Goal: Task Accomplishment & Management: Use online tool/utility

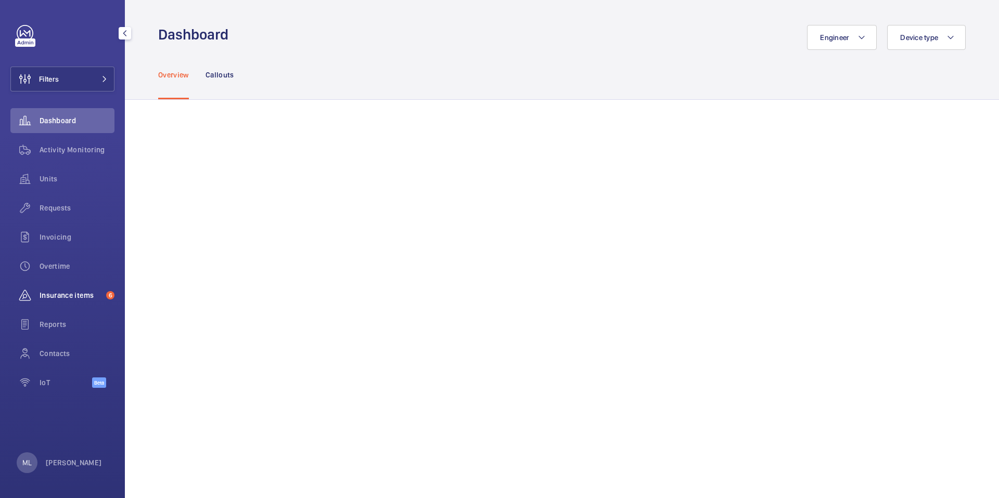
click at [75, 288] on div "Insurance items 6" at bounding box center [62, 295] width 104 height 25
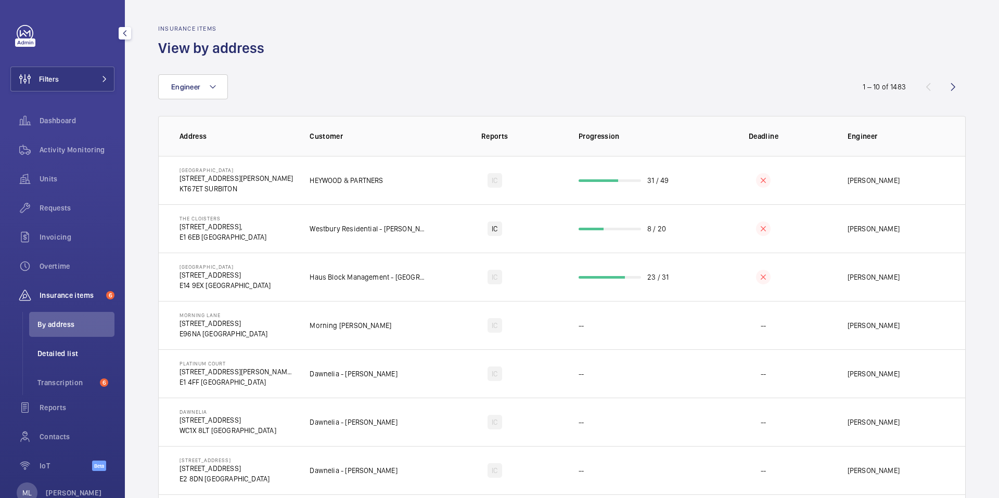
click at [90, 359] on li "Detailed list" at bounding box center [71, 353] width 85 height 25
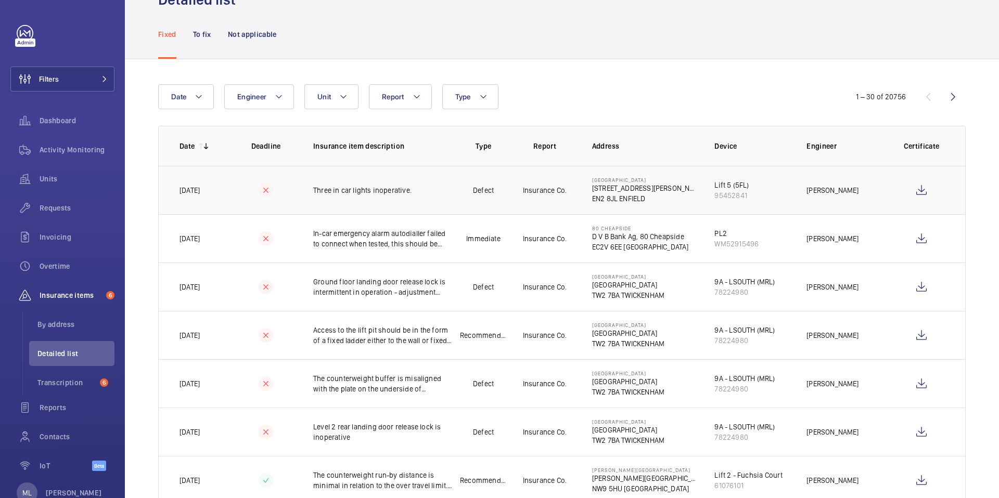
scroll to position [57, 0]
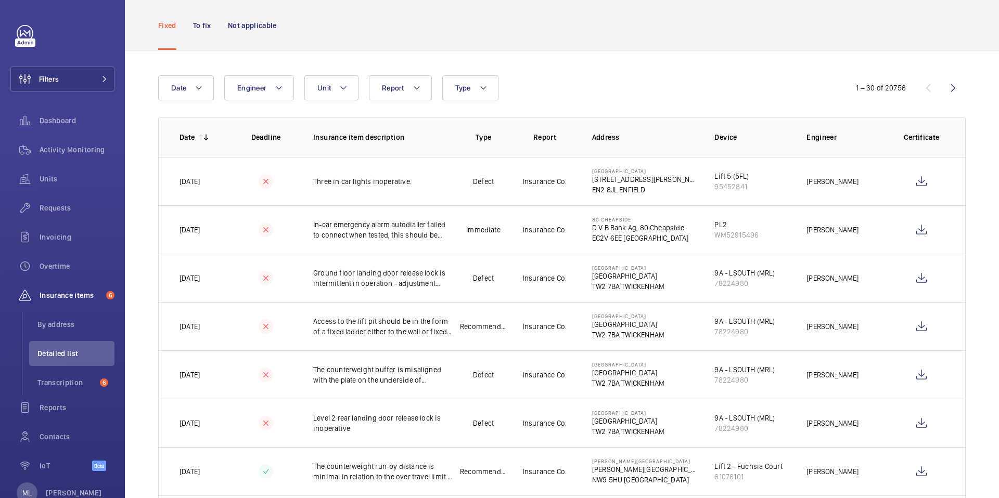
click at [205, 31] on div "To fix" at bounding box center [202, 25] width 18 height 49
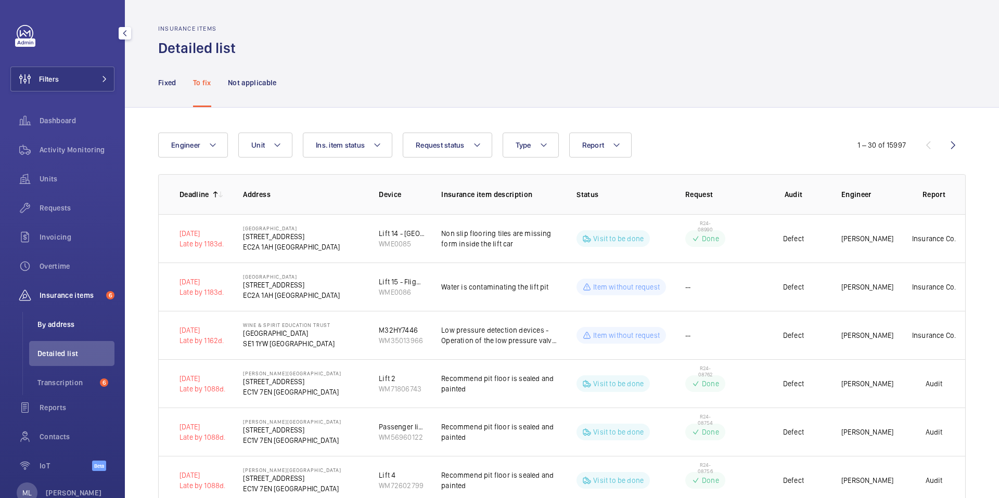
click at [68, 326] on span "By address" at bounding box center [75, 324] width 77 height 10
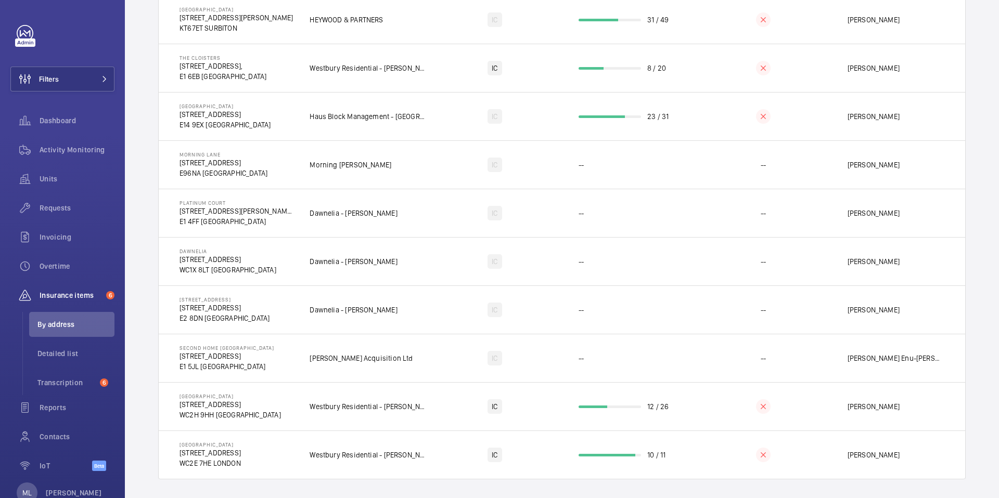
scroll to position [167, 0]
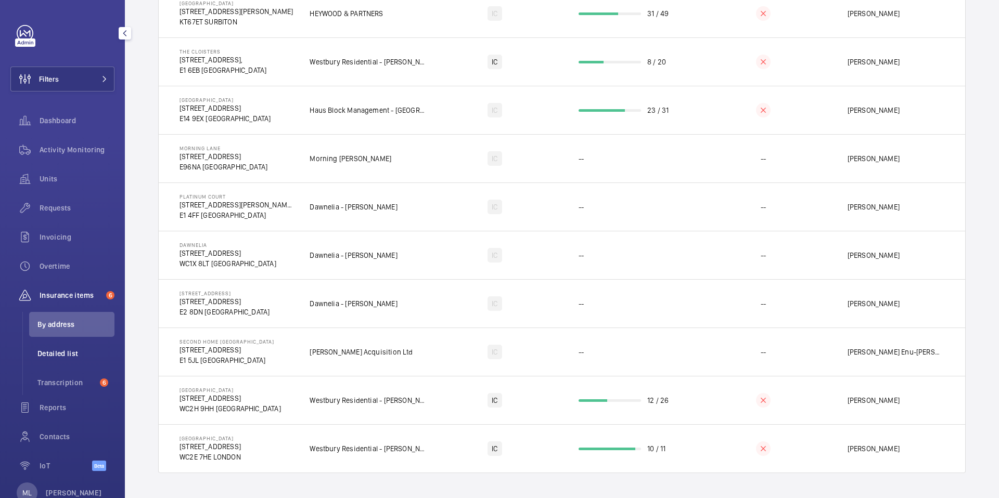
click at [80, 359] on li "Detailed list" at bounding box center [71, 353] width 85 height 25
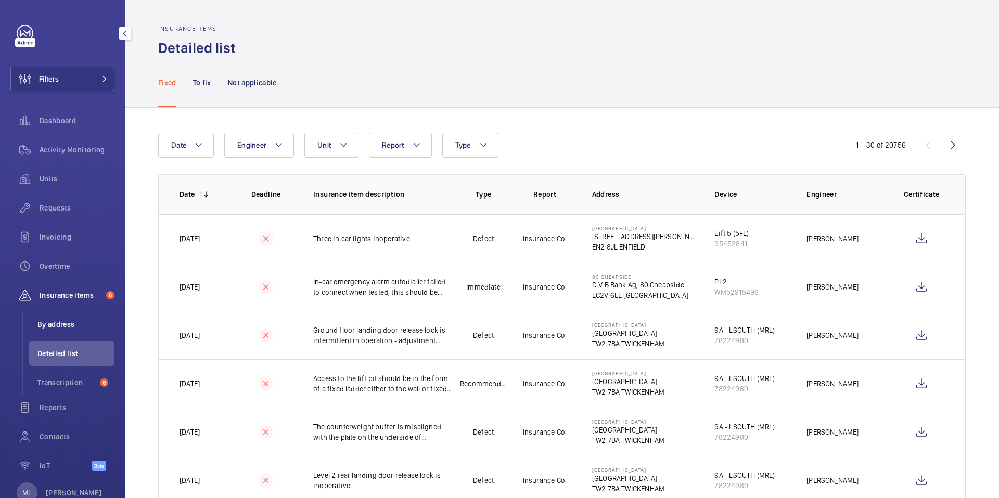
click at [65, 331] on li "By address" at bounding box center [71, 324] width 85 height 25
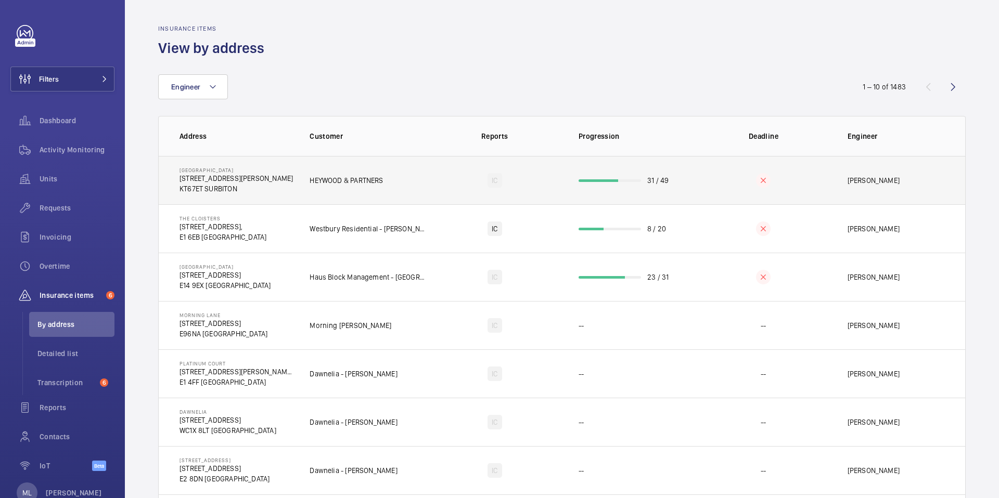
click at [659, 187] on td "31 / 49" at bounding box center [629, 180] width 134 height 48
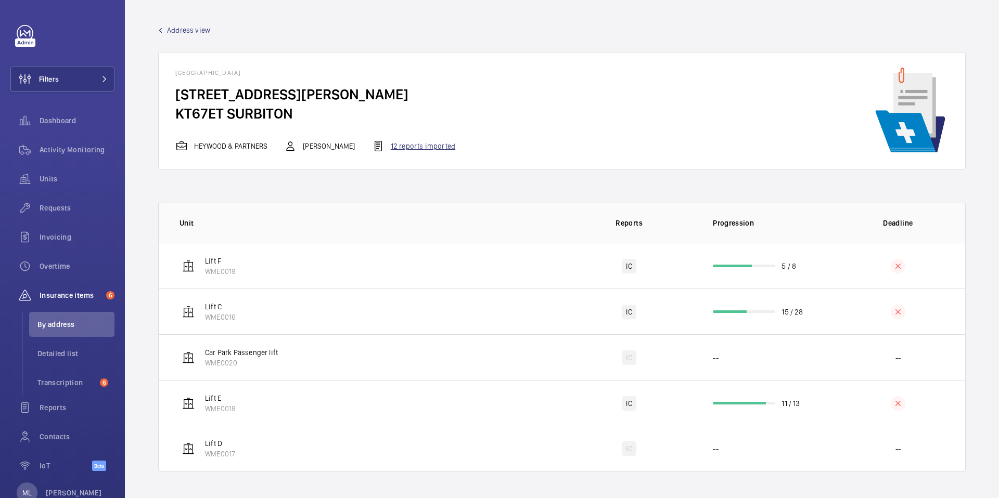
click at [424, 145] on div "12 reports imported" at bounding box center [413, 146] width 83 height 12
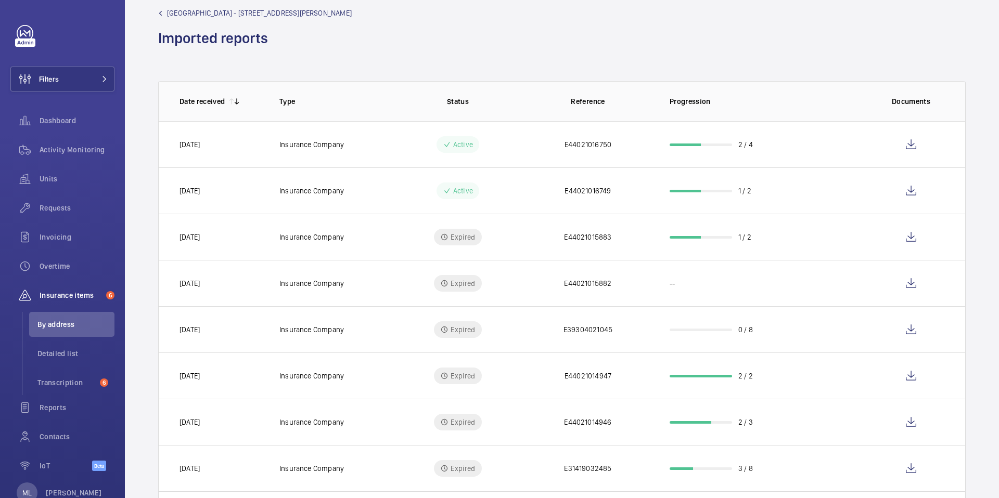
scroll to position [15, 0]
click at [318, 193] on p "Insurance Company" at bounding box center [311, 193] width 64 height 10
click at [587, 204] on td "E44021016749" at bounding box center [588, 193] width 130 height 46
click at [744, 147] on p "2 / 4" at bounding box center [745, 146] width 15 height 10
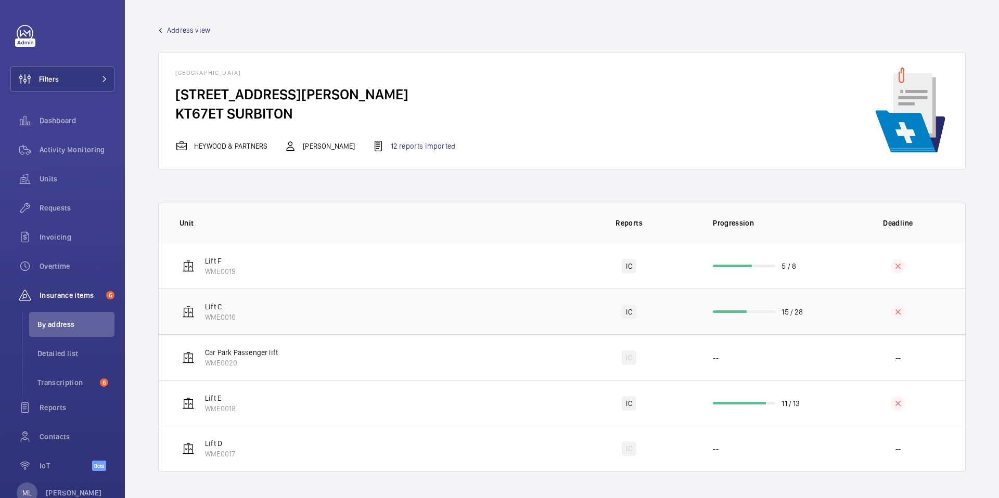
click at [214, 314] on p "WME0016" at bounding box center [220, 317] width 31 height 10
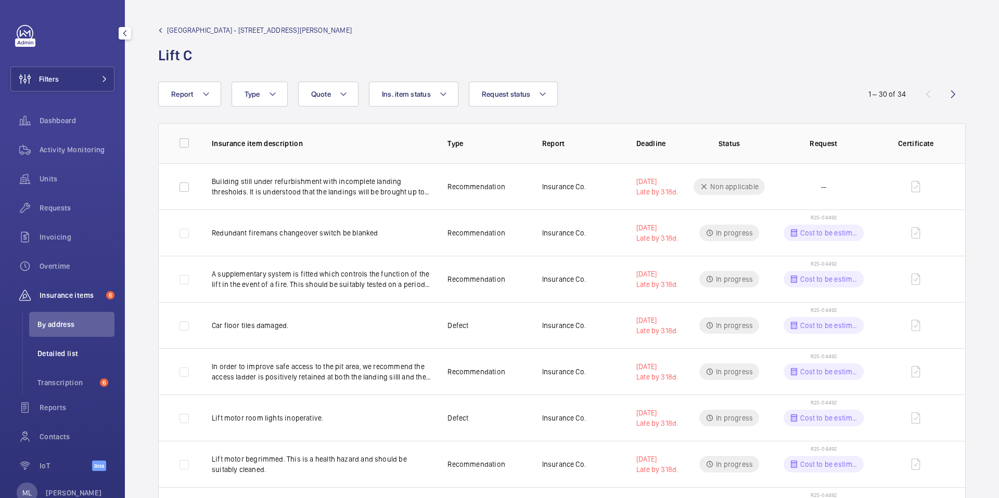
click at [64, 363] on li "Detailed list" at bounding box center [71, 353] width 85 height 25
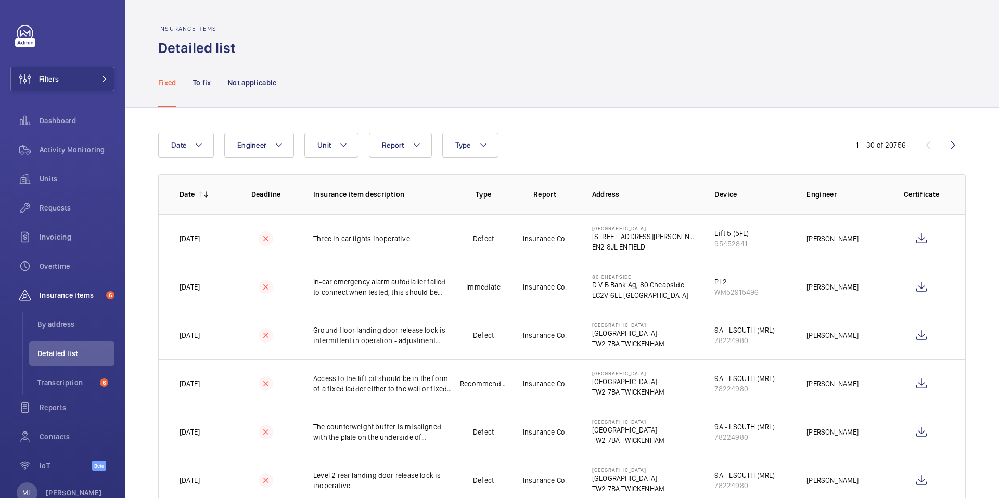
drag, startPoint x: 906, startPoint y: 142, endPoint x: 876, endPoint y: 147, distance: 30.6
click at [876, 147] on div "1 – 30 of 20756" at bounding box center [882, 145] width 79 height 10
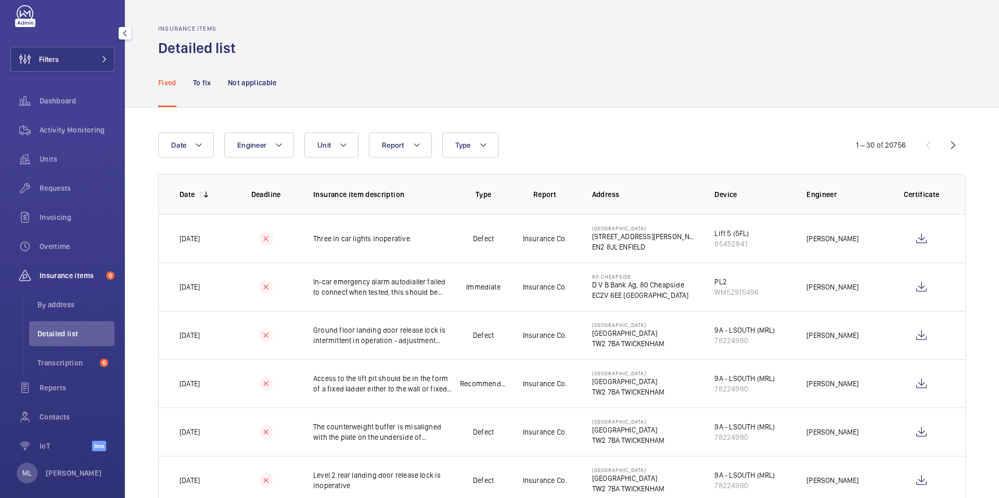
scroll to position [30, 0]
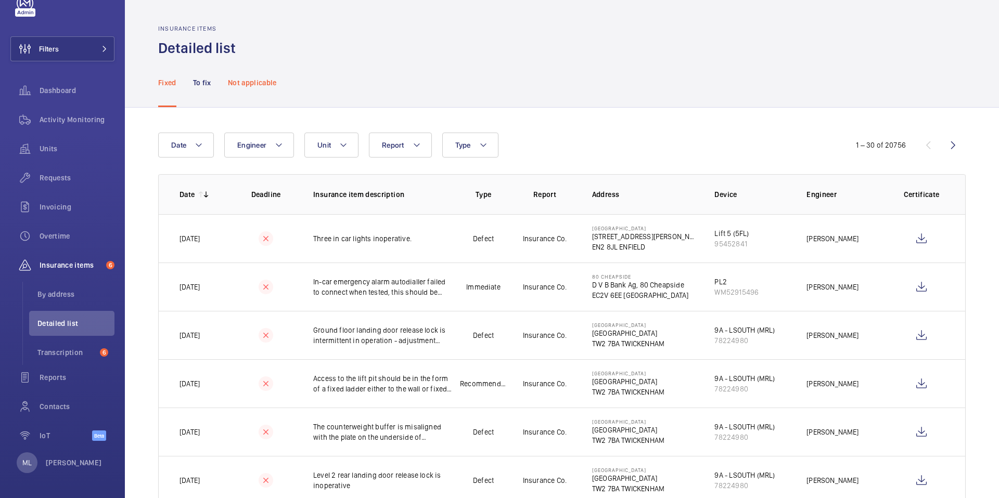
click at [239, 95] on div "Not applicable" at bounding box center [252, 82] width 49 height 49
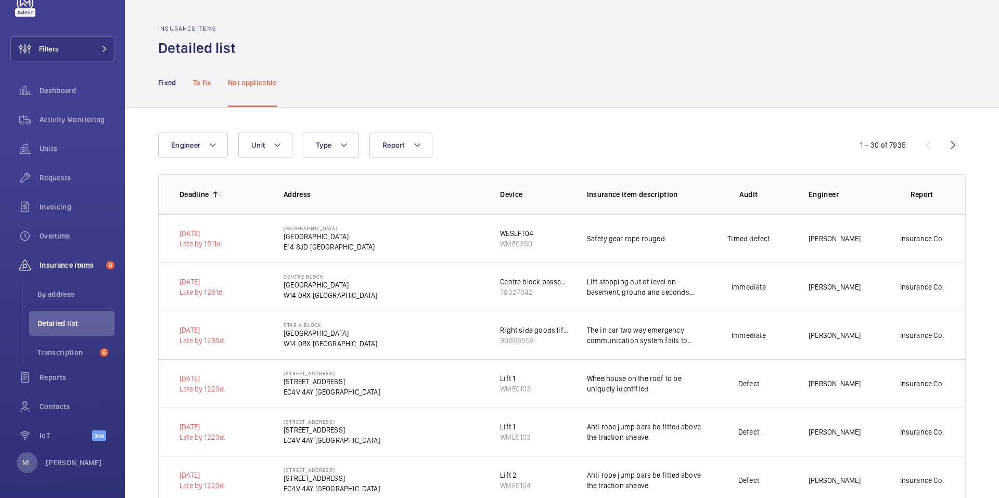
click at [202, 79] on p "To fix" at bounding box center [202, 83] width 18 height 10
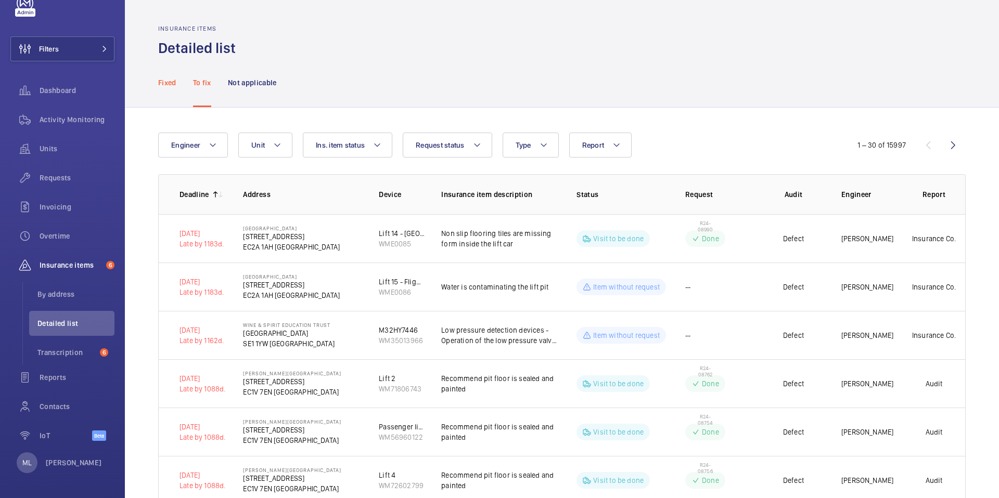
click at [160, 83] on p "Fixed" at bounding box center [167, 83] width 18 height 10
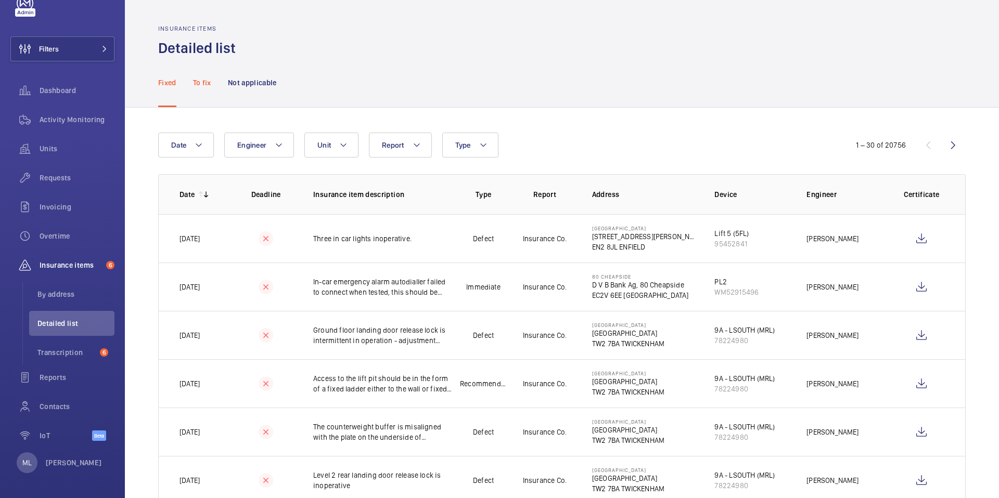
click at [206, 93] on div "To fix" at bounding box center [202, 82] width 18 height 49
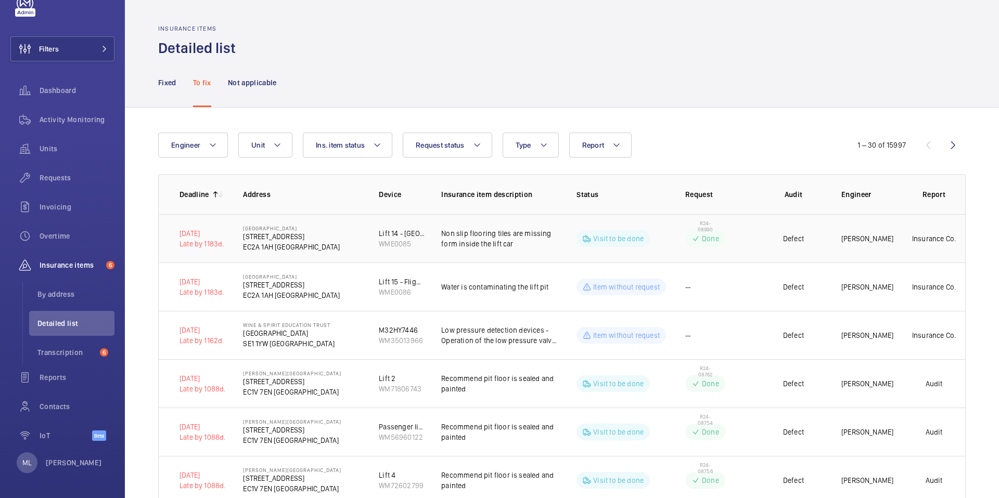
click at [531, 247] on p "Non slip flooring tiles are missing form inside the lift car" at bounding box center [500, 238] width 119 height 21
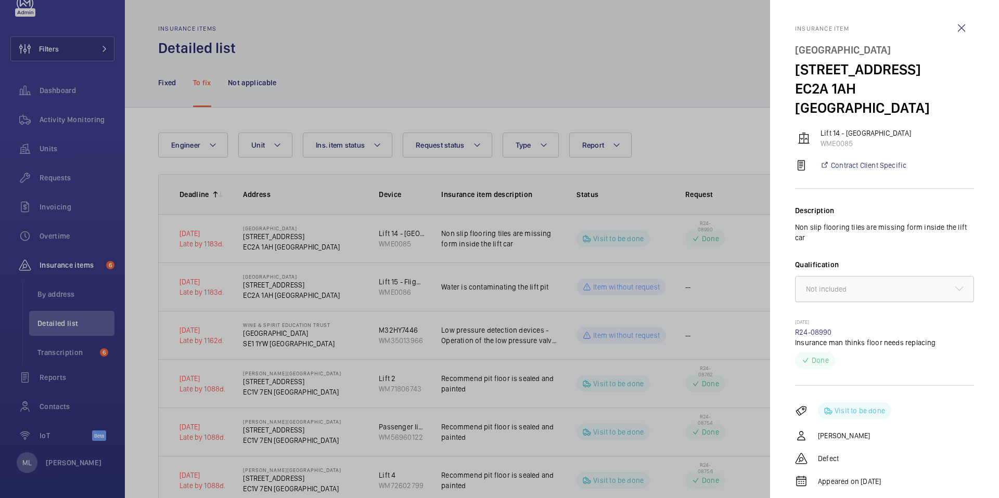
click at [934, 277] on div at bounding box center [884, 289] width 178 height 25
click at [908, 222] on p "Non slip flooring tiles are missing form inside the lift car" at bounding box center [884, 232] width 179 height 21
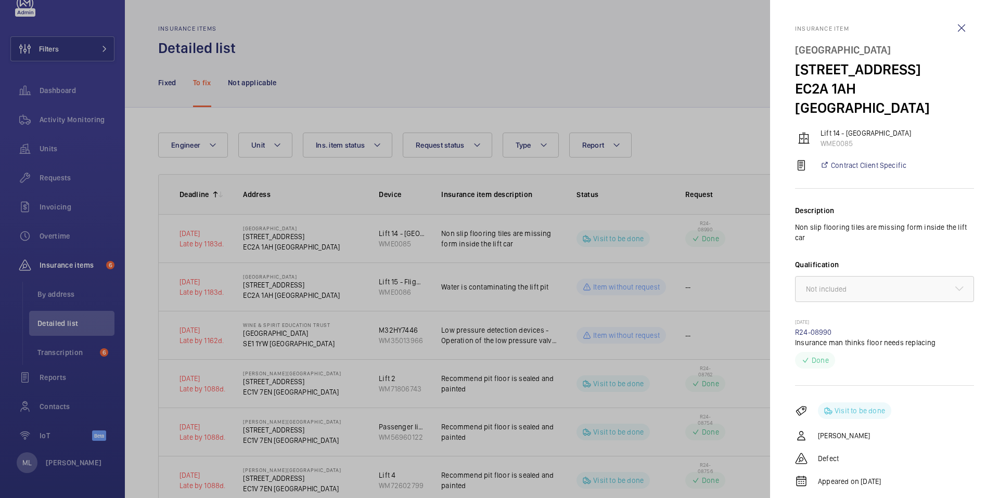
click at [466, 186] on div at bounding box center [499, 249] width 999 height 498
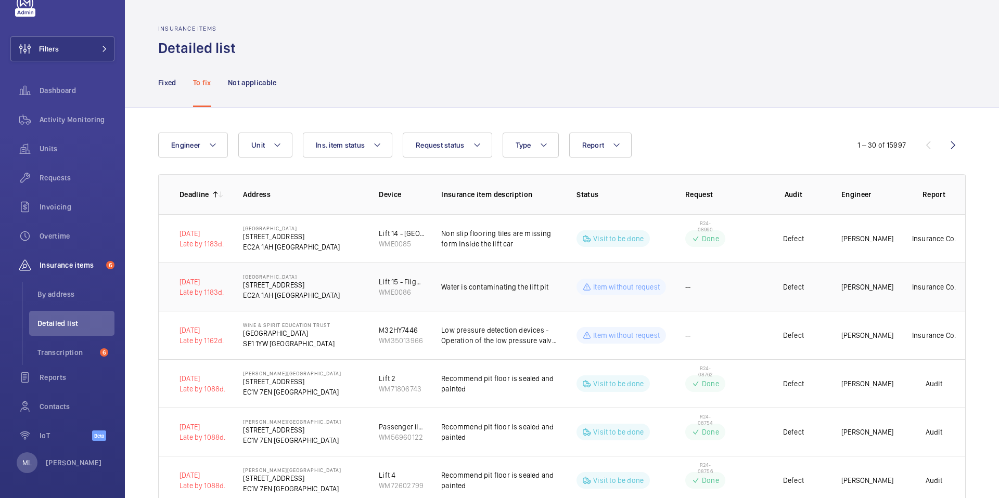
click at [805, 291] on td "Defect" at bounding box center [793, 287] width 62 height 48
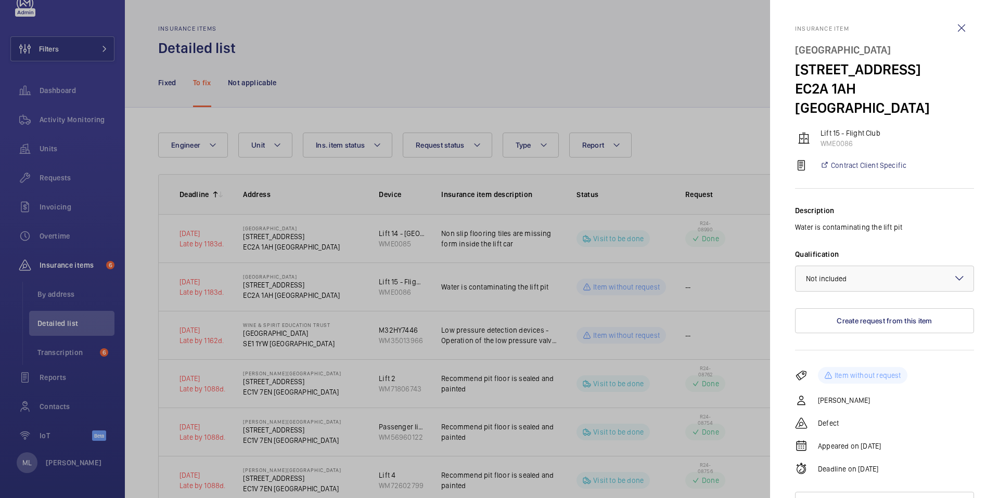
click at [418, 265] on div at bounding box center [499, 249] width 999 height 498
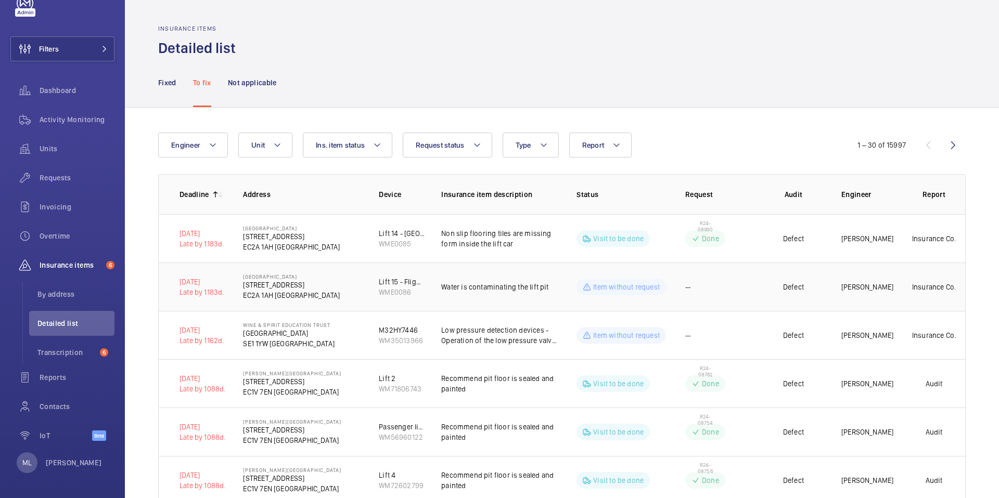
click at [490, 288] on p "Water is contaminating the lift pit" at bounding box center [500, 287] width 119 height 10
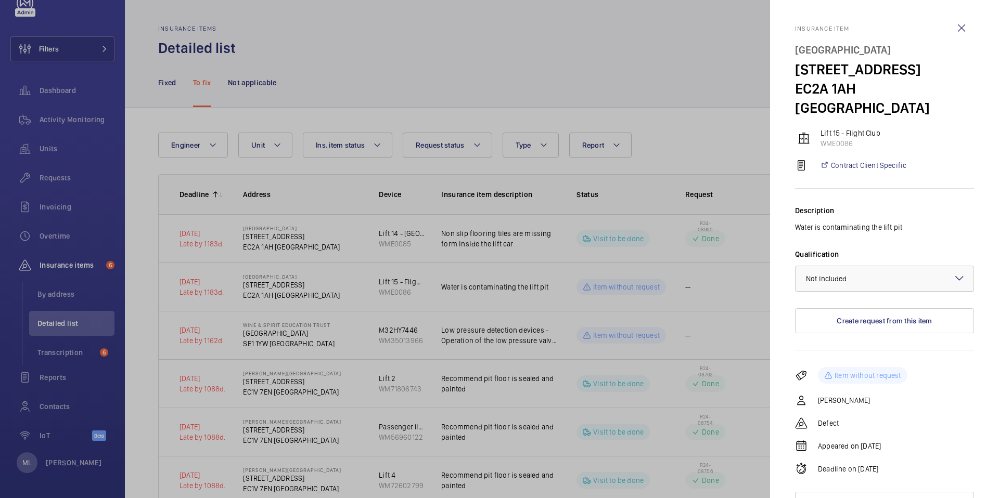
click at [894, 266] on div at bounding box center [884, 278] width 178 height 25
click at [890, 222] on div "Description Water is contaminating the lift pit Qualification × Not included × …" at bounding box center [884, 270] width 179 height 162
click at [589, 191] on div at bounding box center [499, 249] width 999 height 498
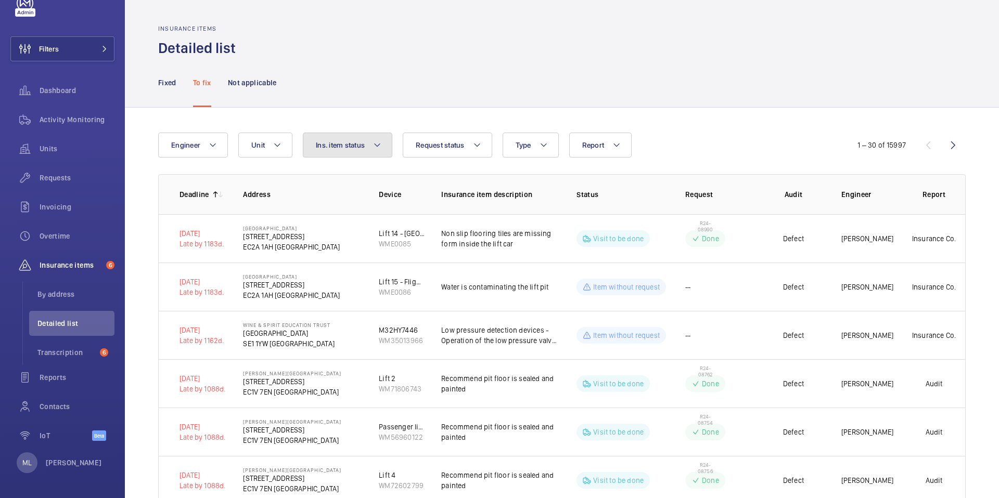
click at [337, 152] on button "Ins. item status" at bounding box center [347, 145] width 89 height 25
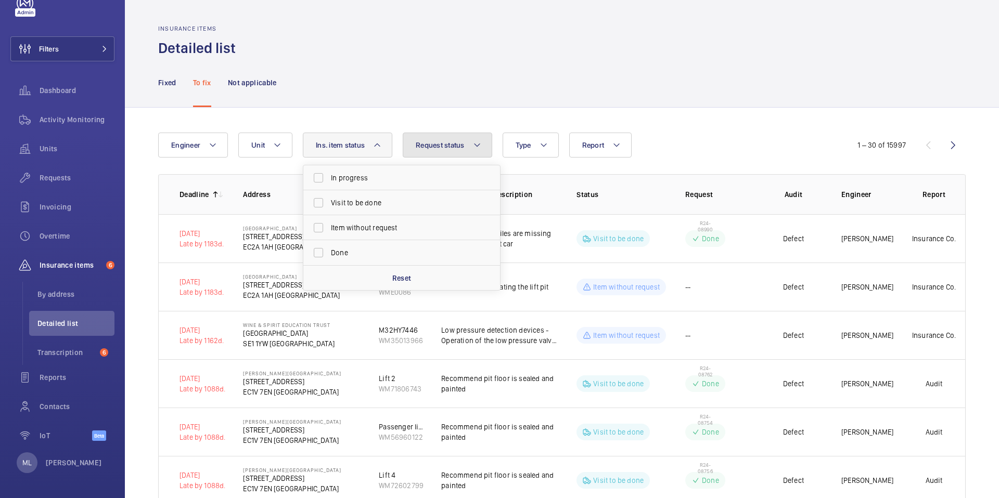
click at [440, 146] on span "Request status" at bounding box center [440, 145] width 49 height 8
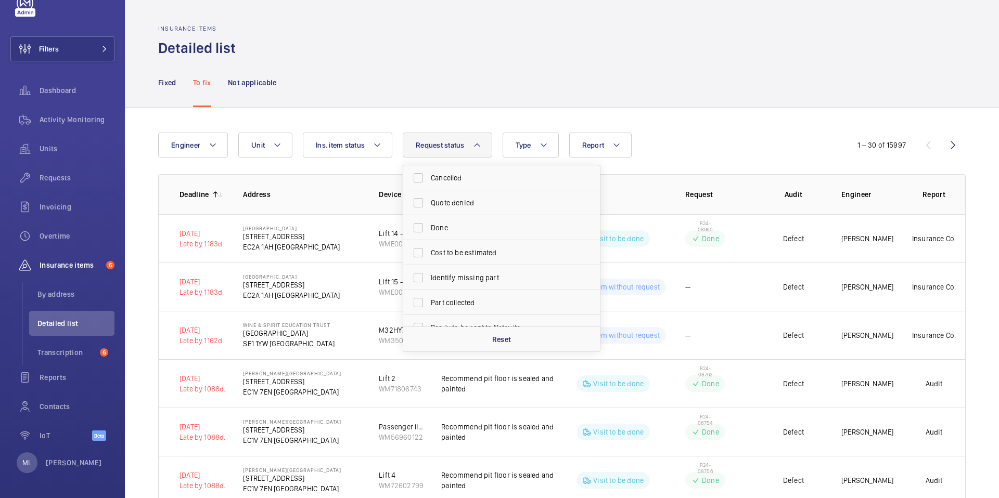
click at [390, 97] on div "Fixed To fix Not applicable" at bounding box center [561, 82] width 807 height 49
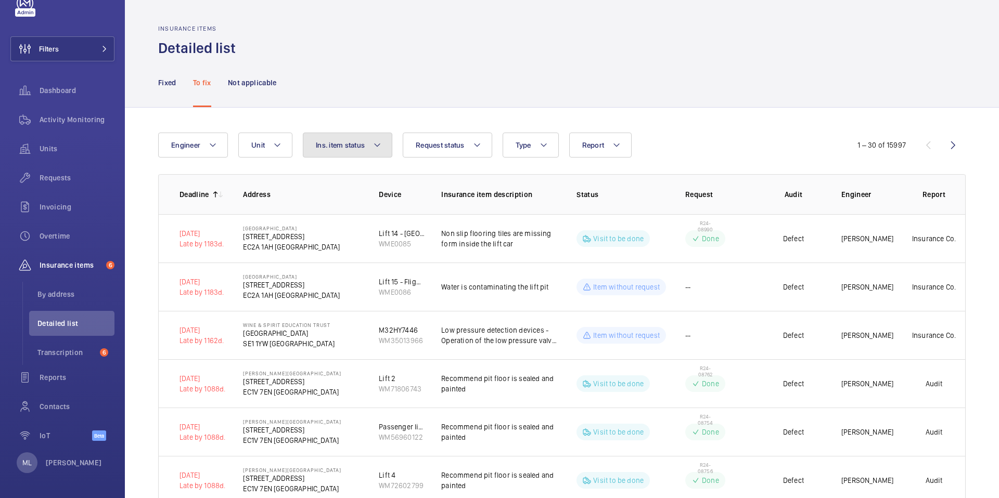
click at [382, 135] on button "Ins. item status" at bounding box center [347, 145] width 89 height 25
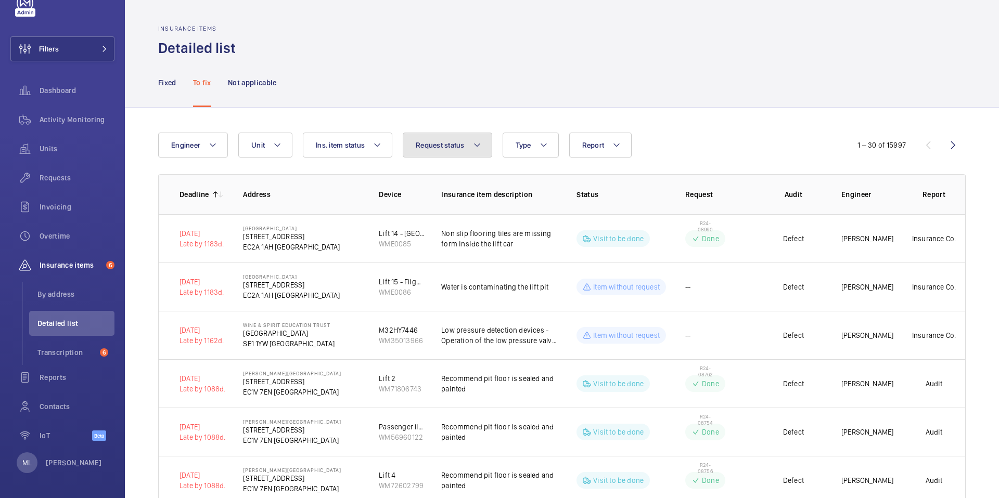
click at [459, 146] on span "Request status" at bounding box center [440, 145] width 49 height 8
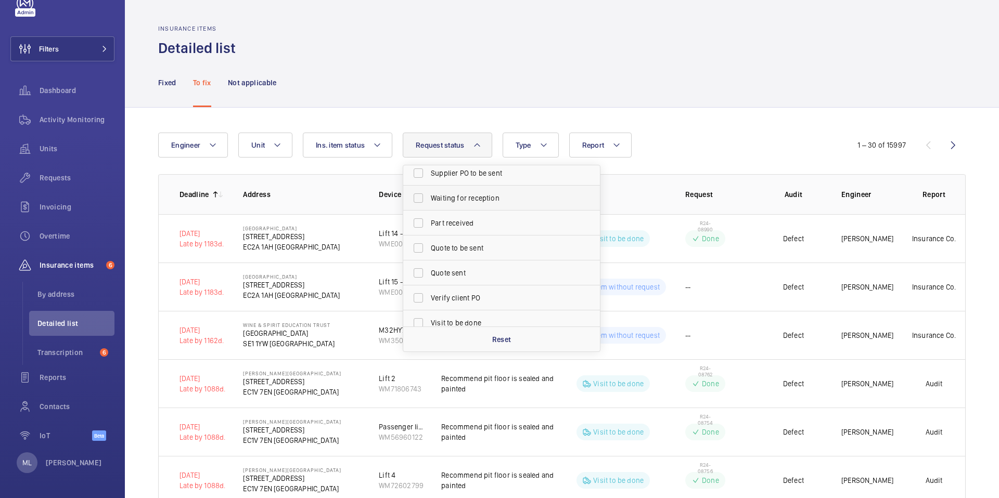
scroll to position [213, 0]
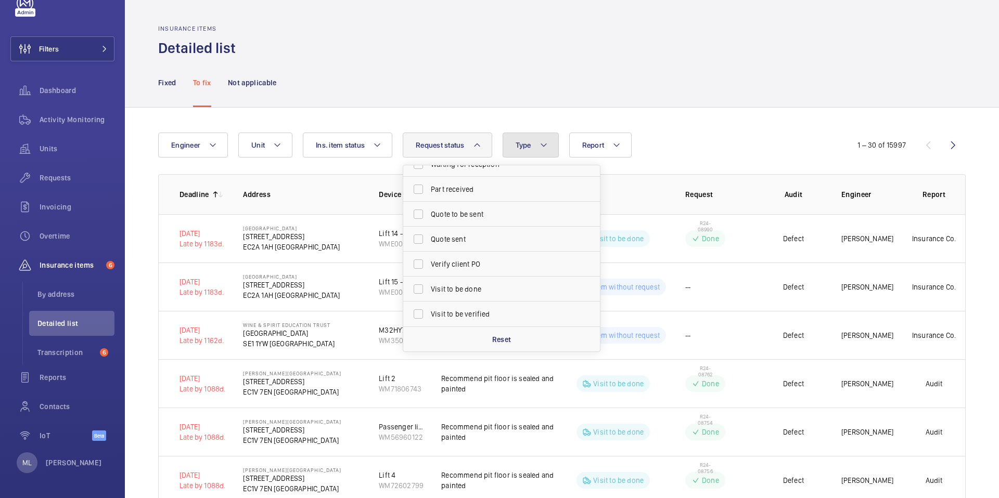
click at [524, 150] on button "Type" at bounding box center [530, 145] width 56 height 25
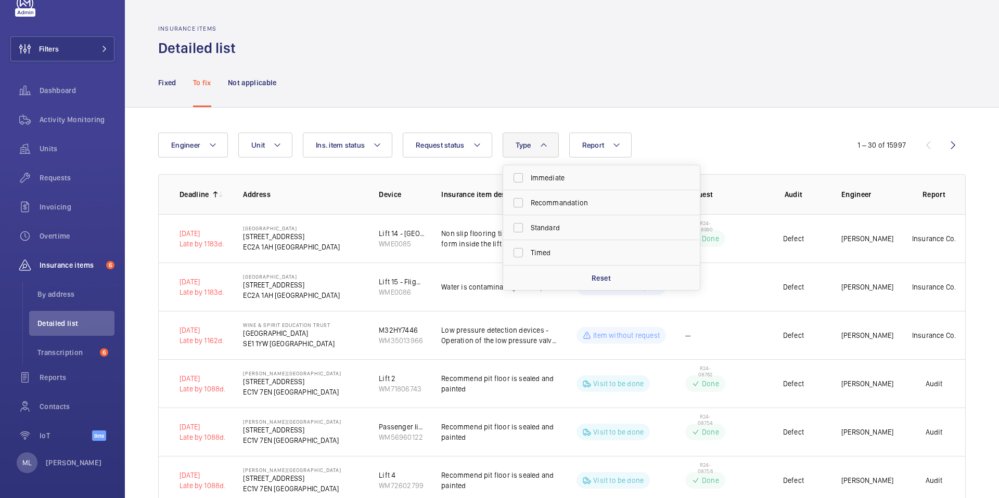
click at [752, 218] on td "R24-08990 Done" at bounding box center [715, 238] width 94 height 48
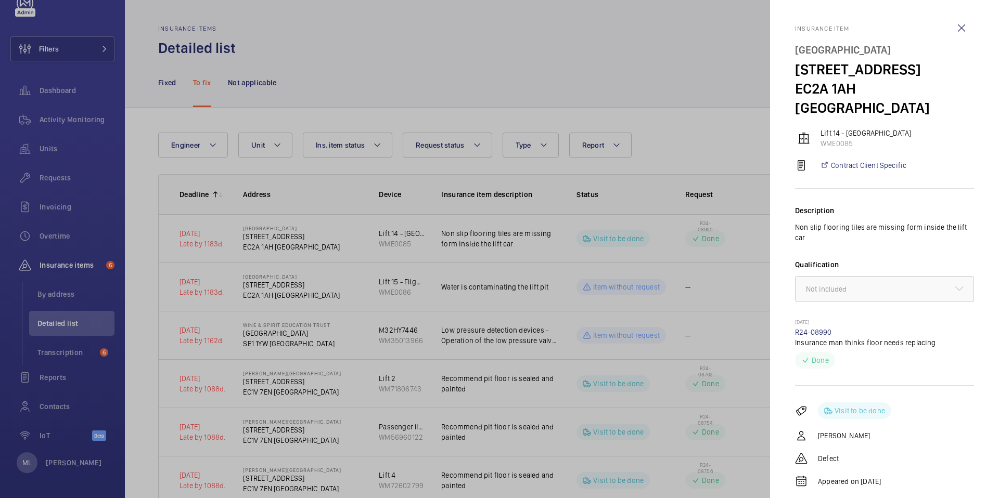
click at [687, 135] on div at bounding box center [499, 249] width 999 height 498
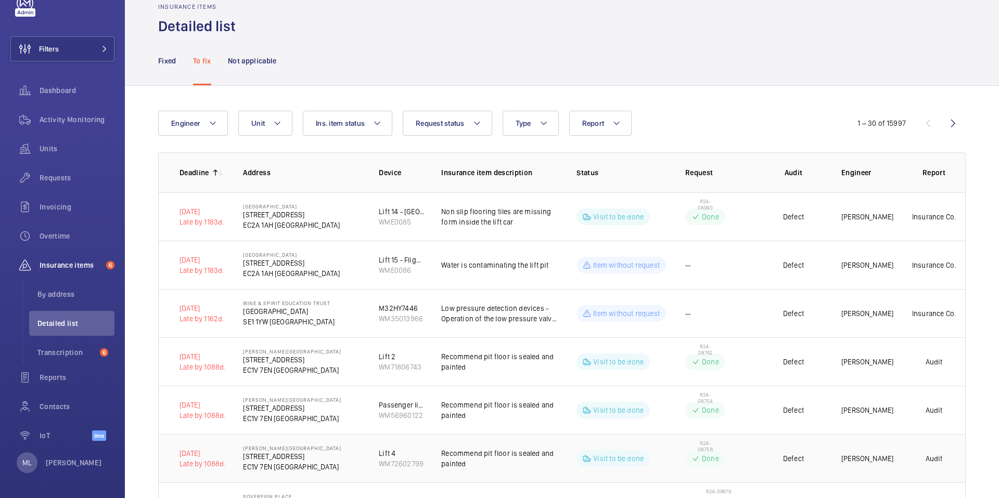
scroll to position [0, 0]
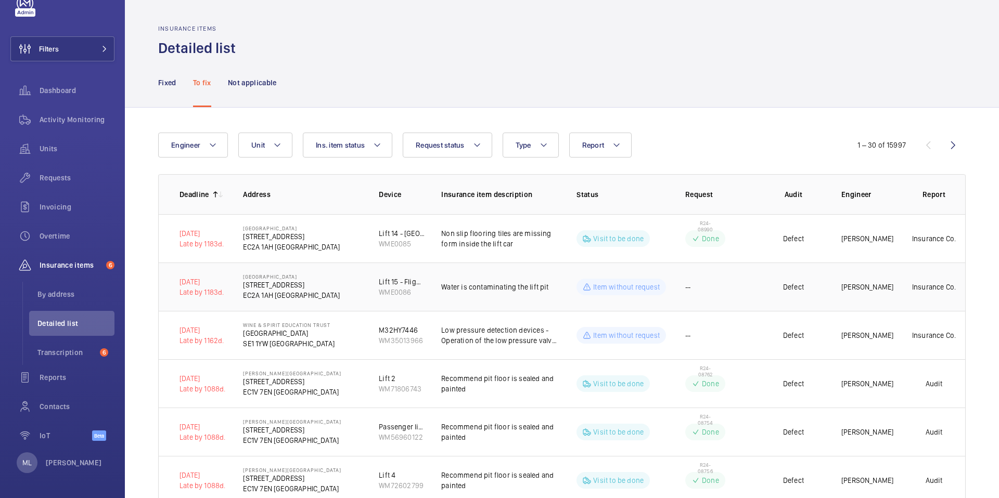
click at [680, 278] on td "--" at bounding box center [715, 287] width 94 height 48
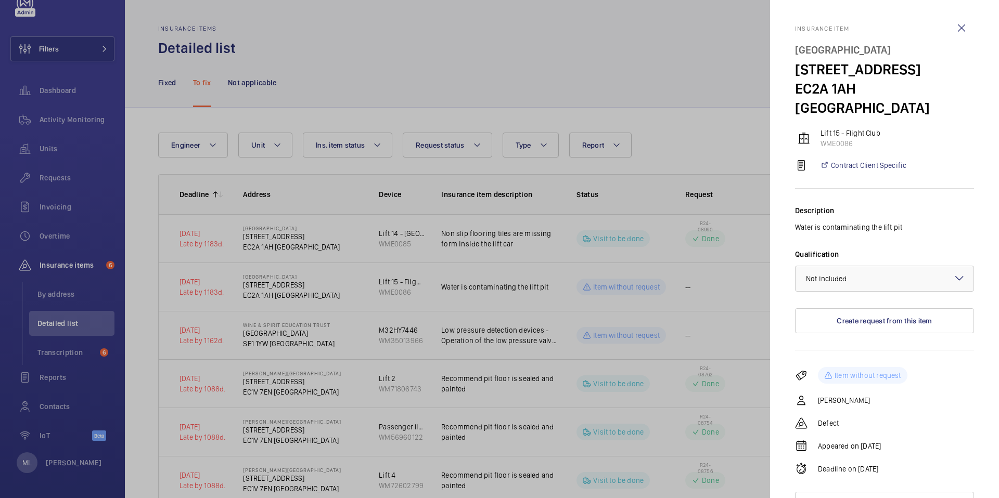
click at [677, 134] on div at bounding box center [499, 249] width 999 height 498
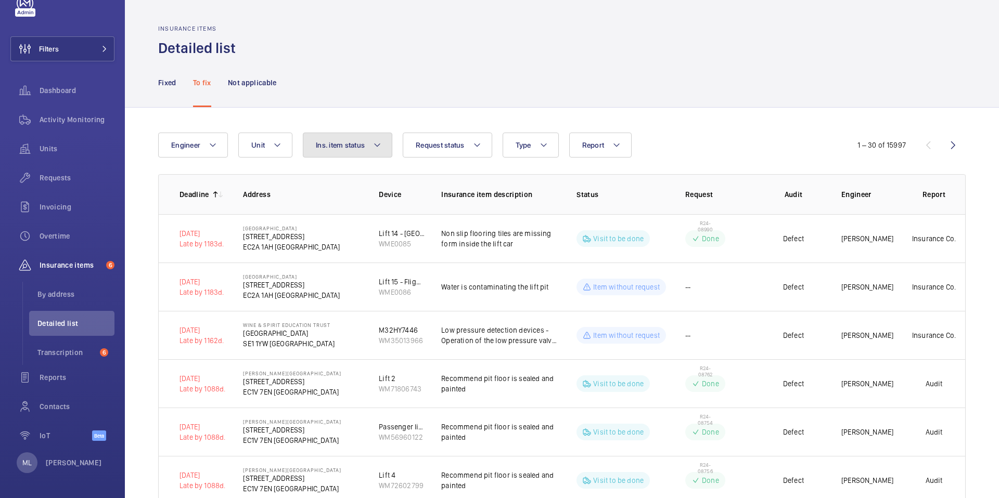
click at [331, 148] on span "Ins. item status" at bounding box center [340, 145] width 49 height 8
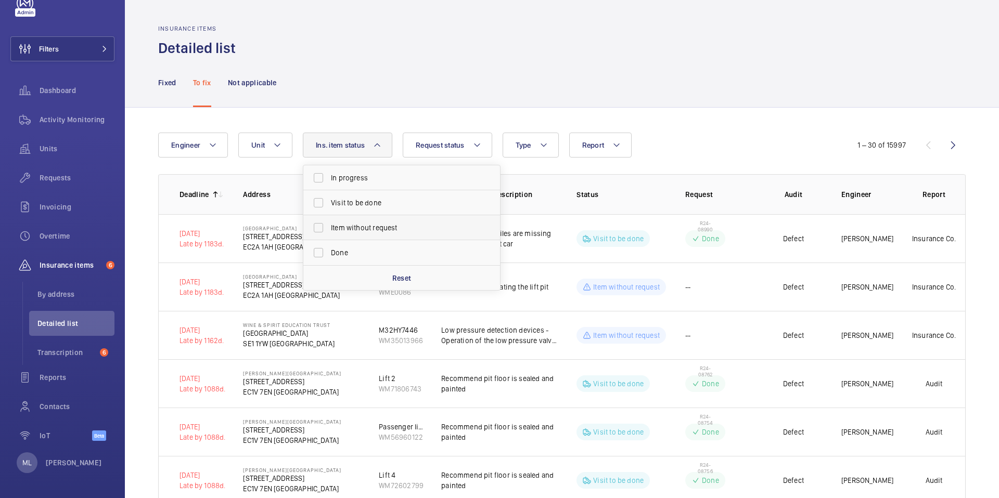
click at [385, 229] on span "Item without request" at bounding box center [402, 228] width 143 height 10
click at [329, 229] on input "Item without request" at bounding box center [318, 227] width 21 height 21
checkbox input "true"
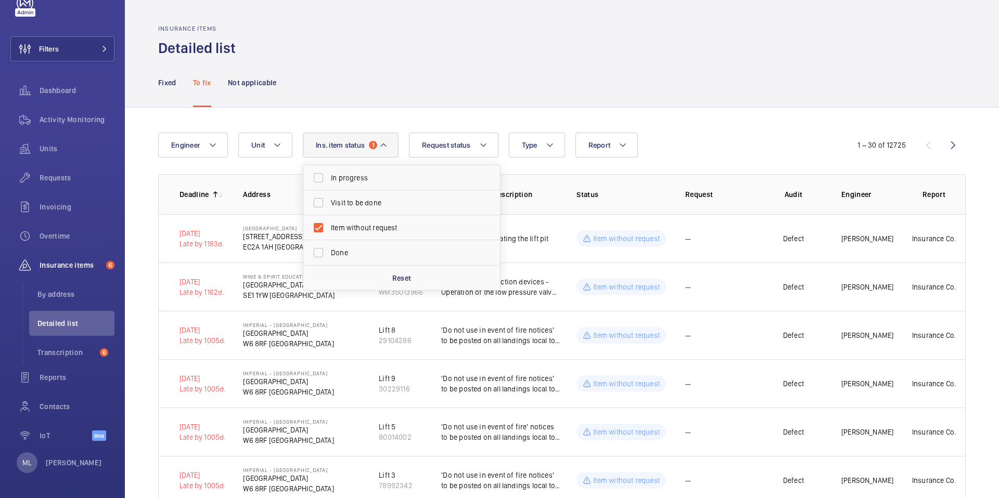
click at [530, 40] on div "Insurance items Detailed list" at bounding box center [561, 41] width 807 height 33
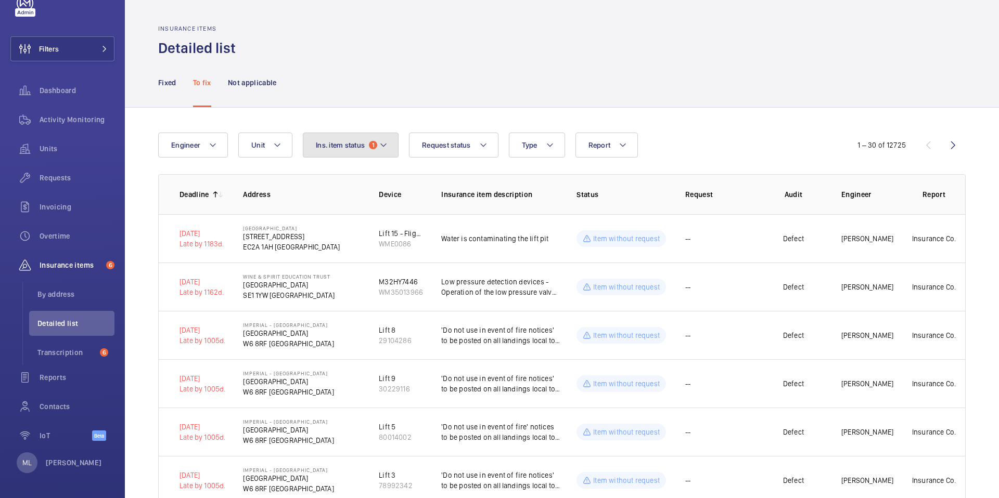
click at [374, 152] on button "Ins. item status 1" at bounding box center [351, 145] width 96 height 25
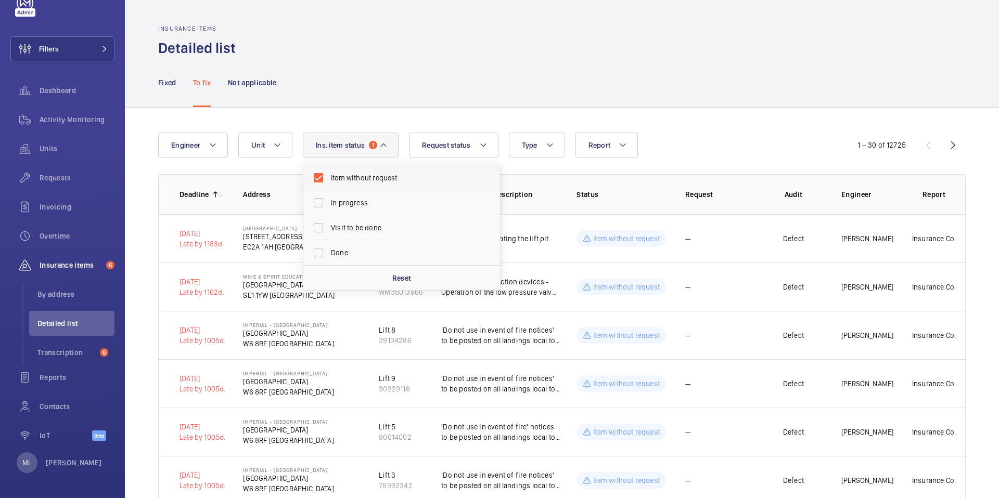
click at [356, 184] on label "Item without request" at bounding box center [393, 177] width 181 height 25
click at [329, 184] on input "Item without request" at bounding box center [318, 177] width 21 height 21
checkbox input "false"
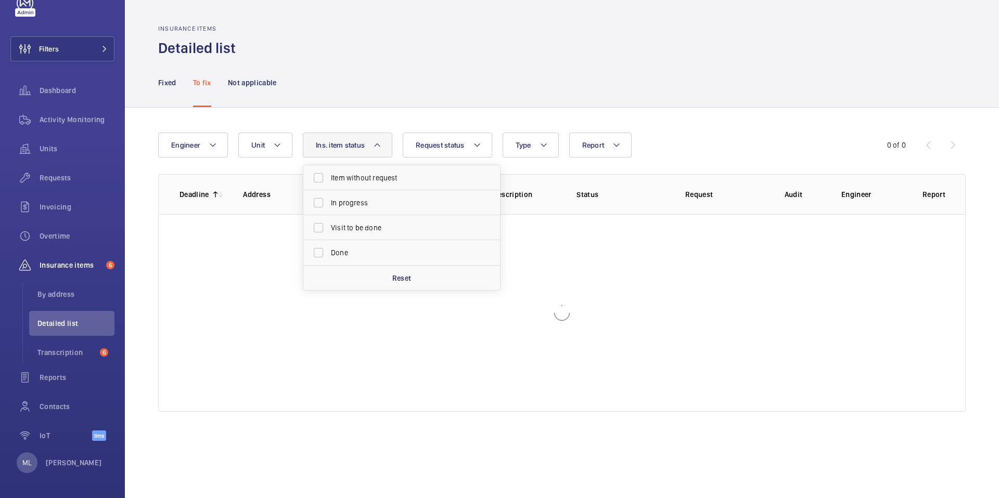
click at [828, 143] on div "Engineer Unit Report Request status Ins. item status Item without request In pr…" at bounding box center [499, 145] width 682 height 25
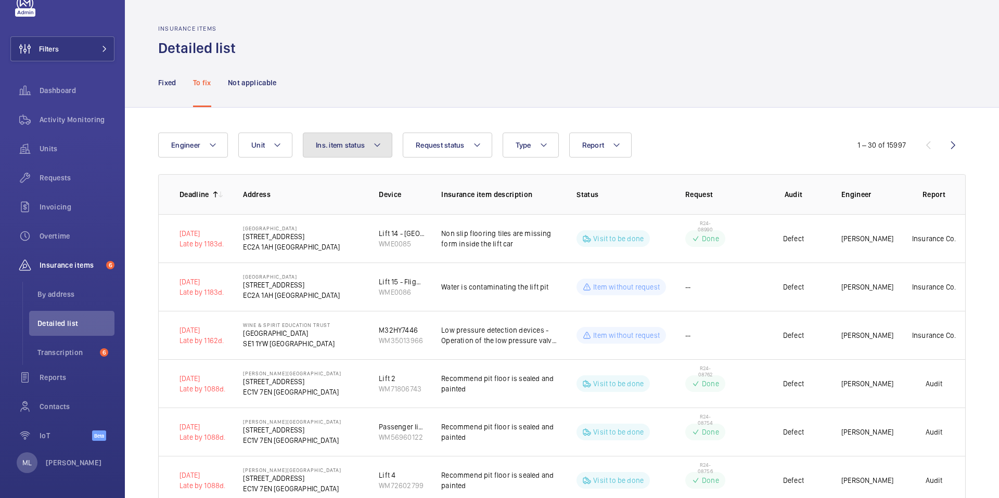
click at [350, 152] on button "Ins. item status" at bounding box center [347, 145] width 89 height 25
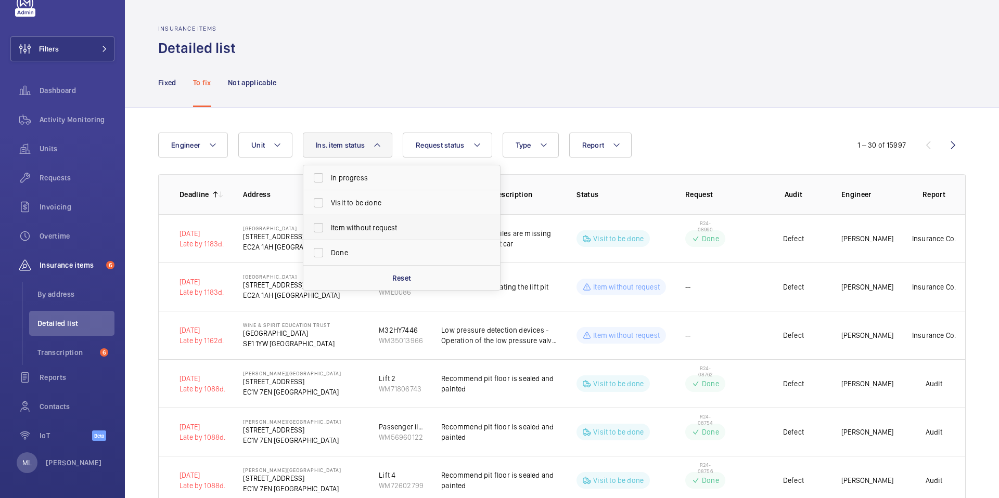
click at [387, 229] on span "Item without request" at bounding box center [402, 228] width 143 height 10
click at [329, 229] on input "Item without request" at bounding box center [318, 227] width 21 height 21
checkbox input "true"
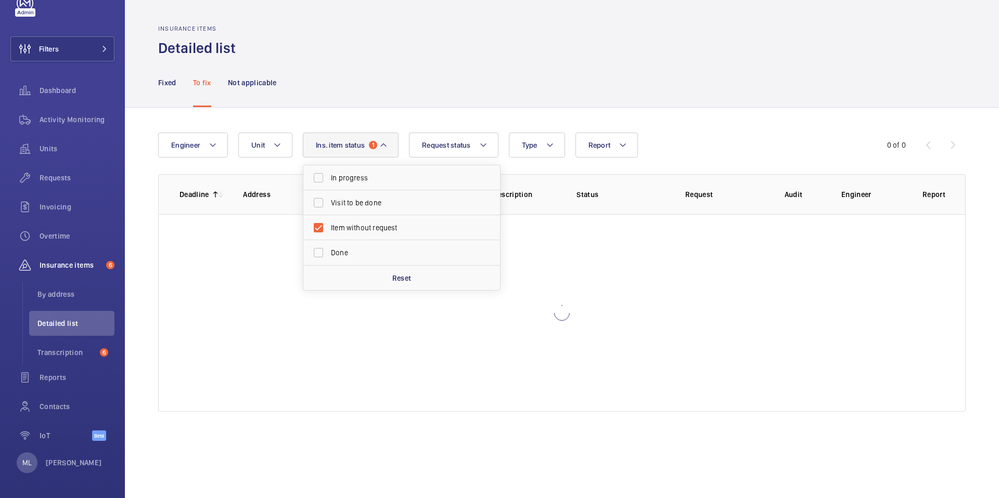
click at [700, 125] on div "Engineer Unit Report Request status Ins. item status 1 In progress Visit to be …" at bounding box center [562, 272] width 874 height 329
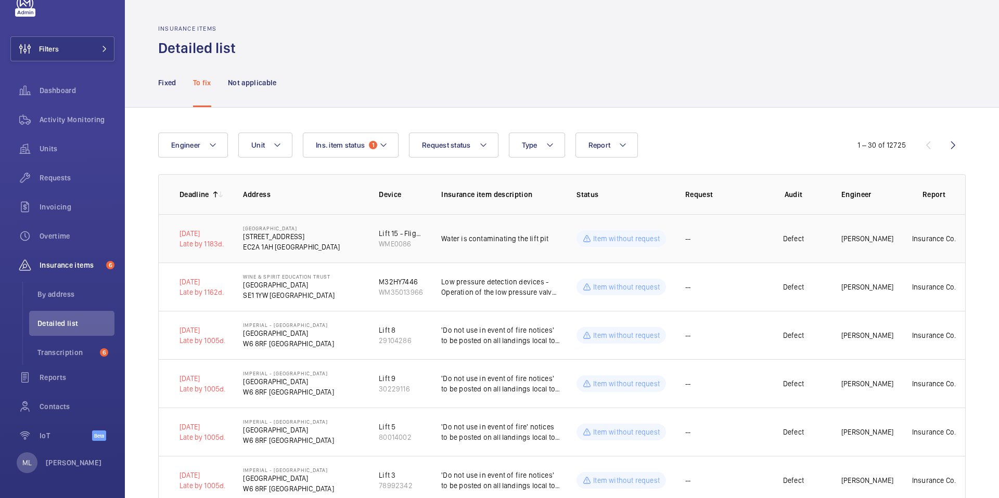
click at [594, 242] on p "Item without request" at bounding box center [626, 239] width 67 height 10
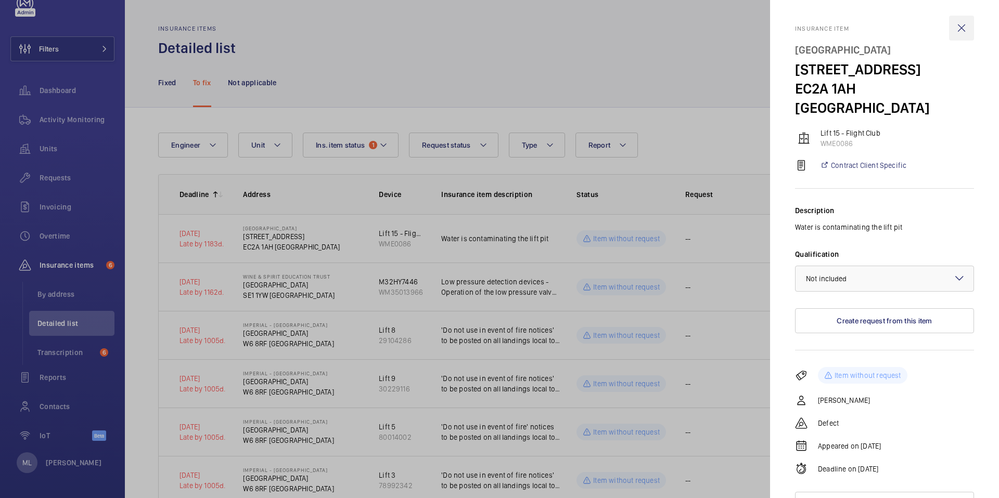
click at [962, 33] on wm-front-icon-button at bounding box center [961, 28] width 25 height 25
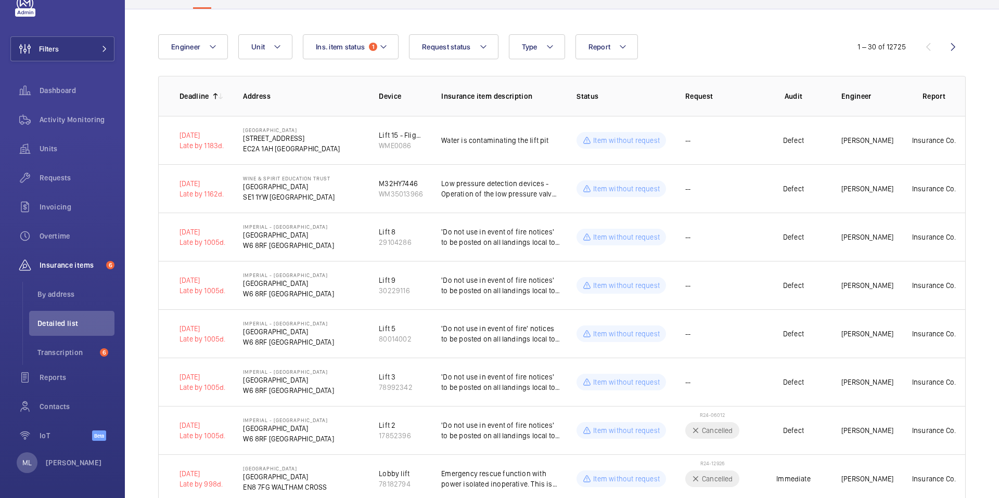
scroll to position [8, 0]
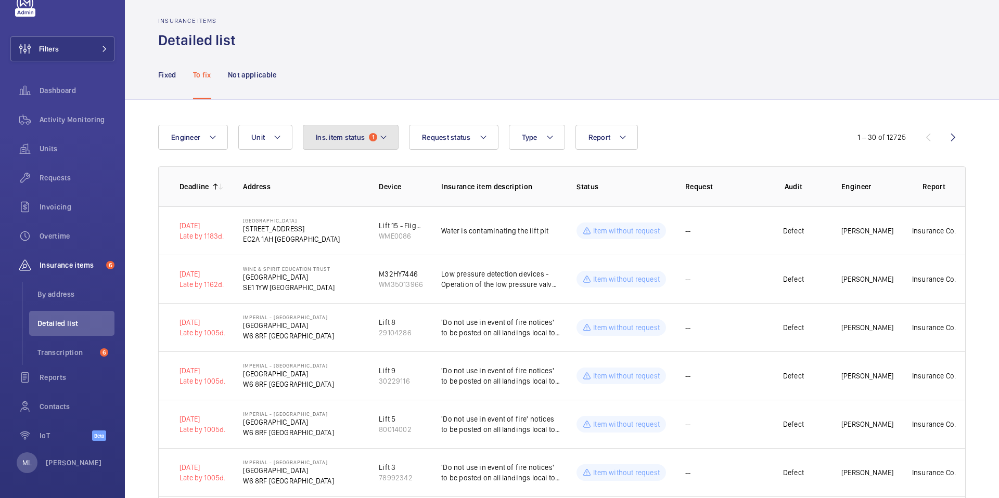
click at [347, 144] on button "Ins. item status 1" at bounding box center [351, 137] width 96 height 25
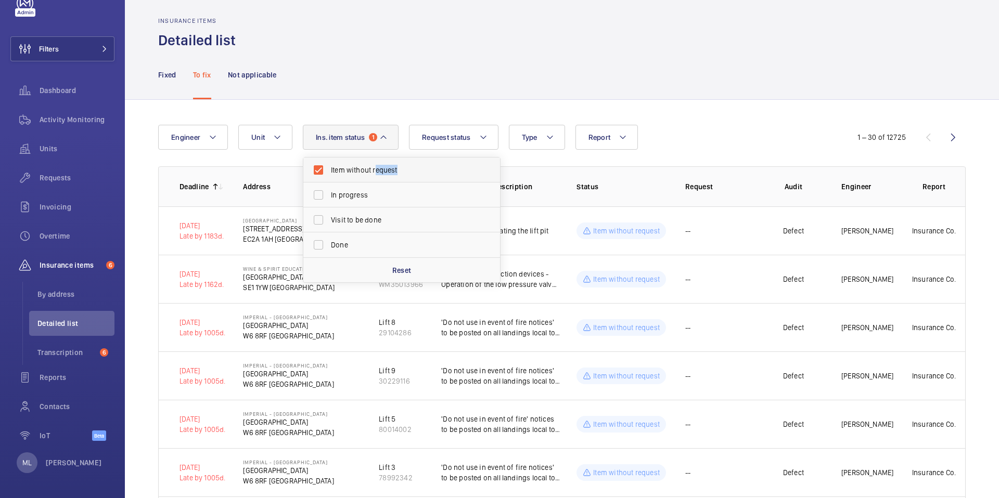
click at [374, 175] on label "Item without request" at bounding box center [393, 170] width 181 height 25
click at [344, 246] on span "Done" at bounding box center [402, 245] width 143 height 10
click at [329, 246] on input "Done" at bounding box center [318, 245] width 21 height 21
checkbox input "true"
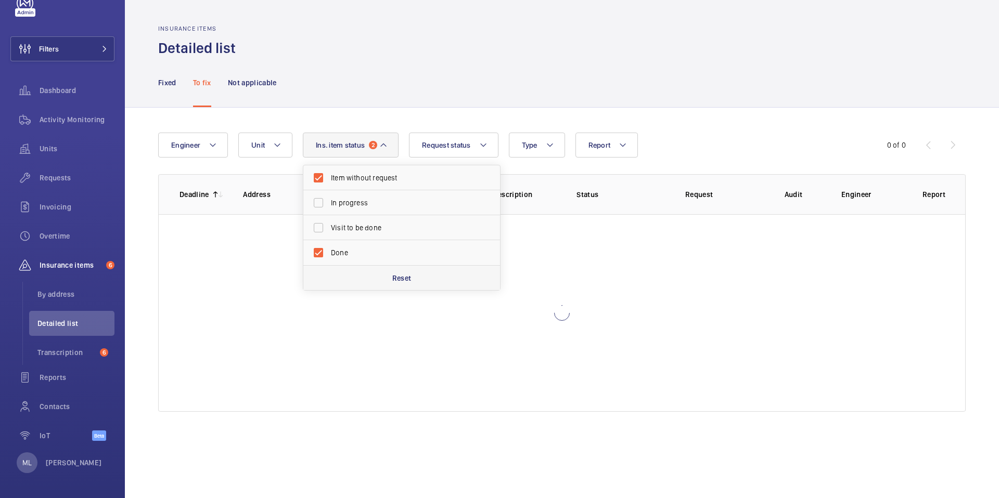
click at [399, 268] on div "Reset" at bounding box center [401, 277] width 197 height 25
checkbox input "false"
click at [405, 278] on p "Reset" at bounding box center [401, 278] width 19 height 10
click at [479, 78] on div "Fixed To fix Not applicable" at bounding box center [561, 82] width 807 height 49
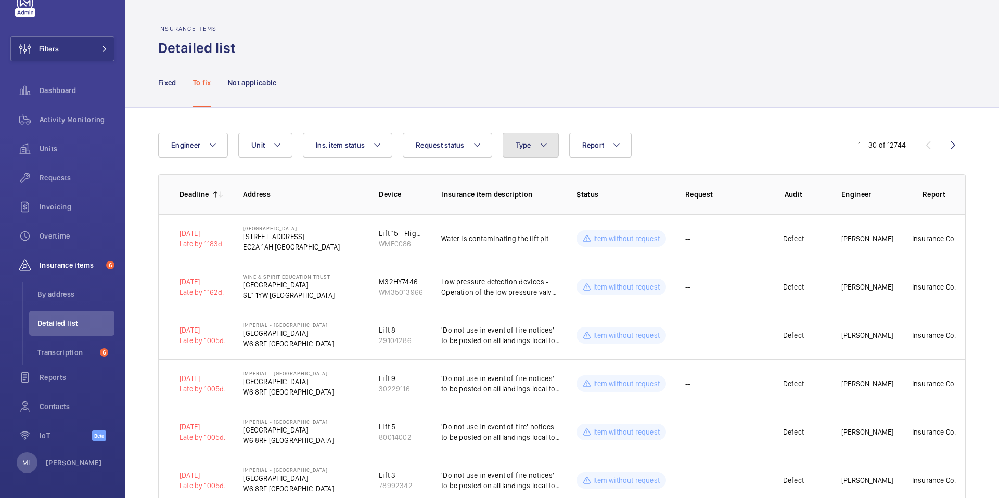
click at [521, 146] on span "Type" at bounding box center [523, 145] width 16 height 8
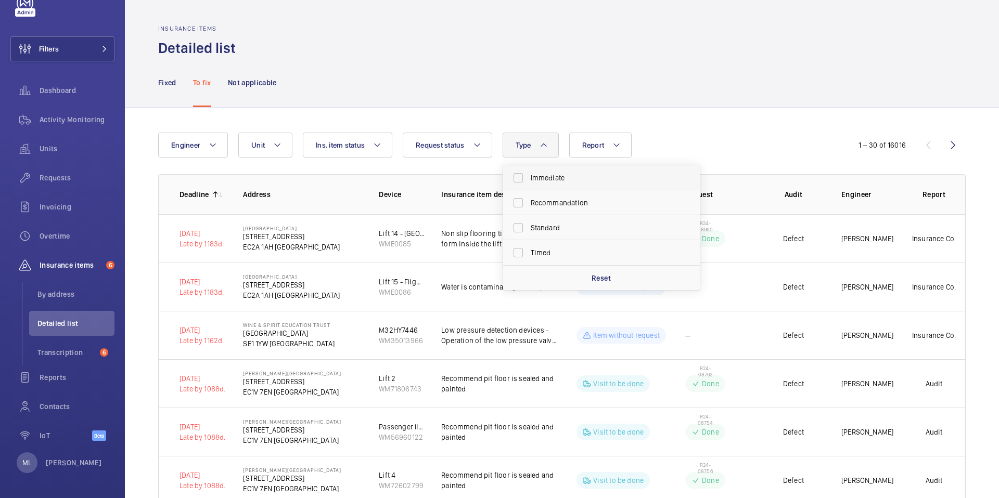
click at [560, 184] on label "Immediate" at bounding box center [593, 177] width 181 height 25
click at [528, 184] on input "Immediate" at bounding box center [518, 177] width 21 height 21
checkbox input "true"
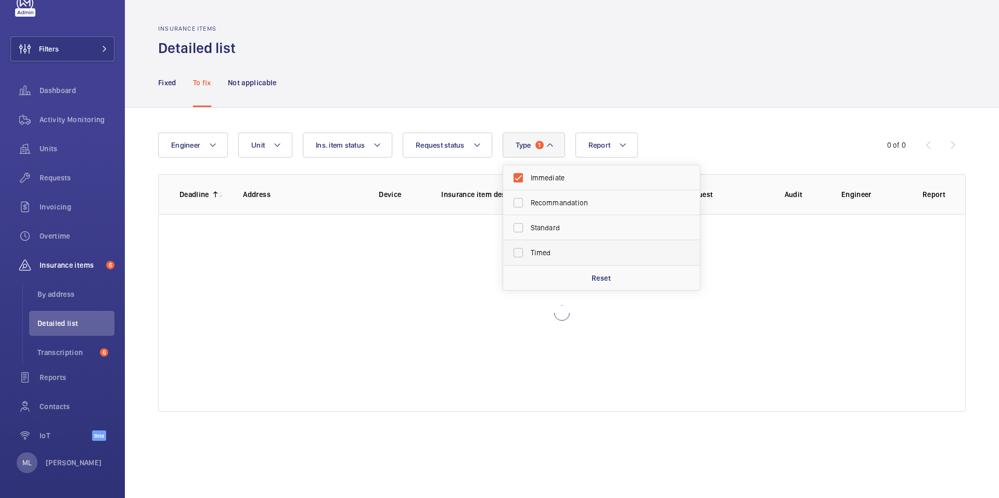
click at [546, 250] on span "Timed" at bounding box center [602, 253] width 143 height 10
click at [528, 250] on input "Timed" at bounding box center [518, 252] width 21 height 21
checkbox input "true"
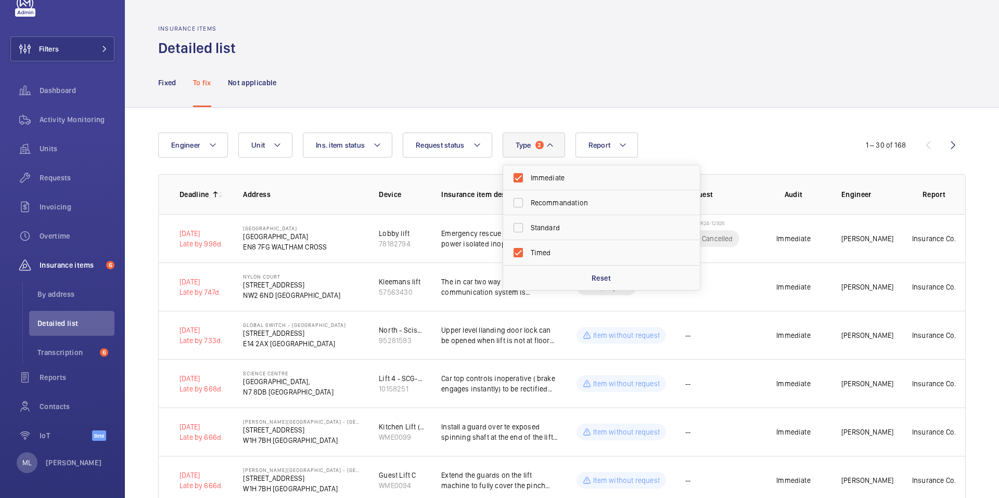
click at [676, 144] on div "Engineer Unit Report Request status Ins. item status Type 2 Immediate Recommand…" at bounding box center [499, 145] width 682 height 25
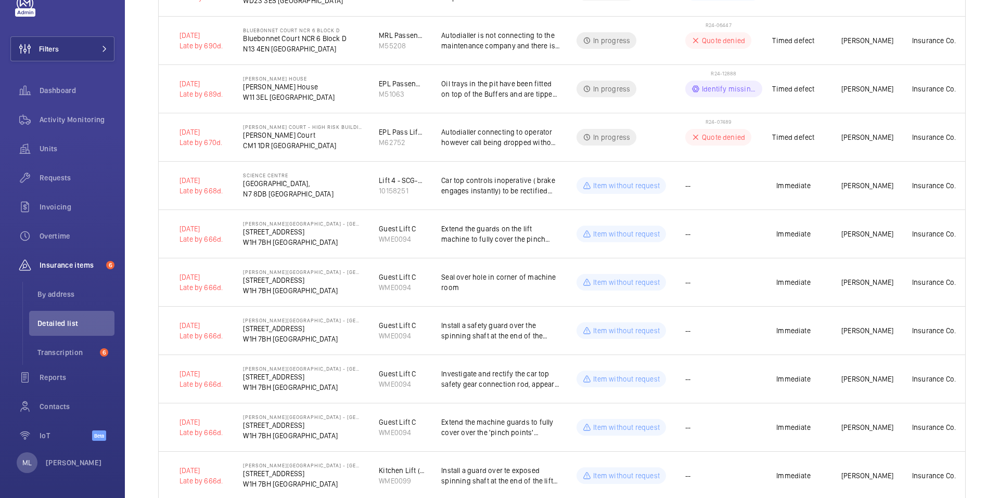
scroll to position [909, 0]
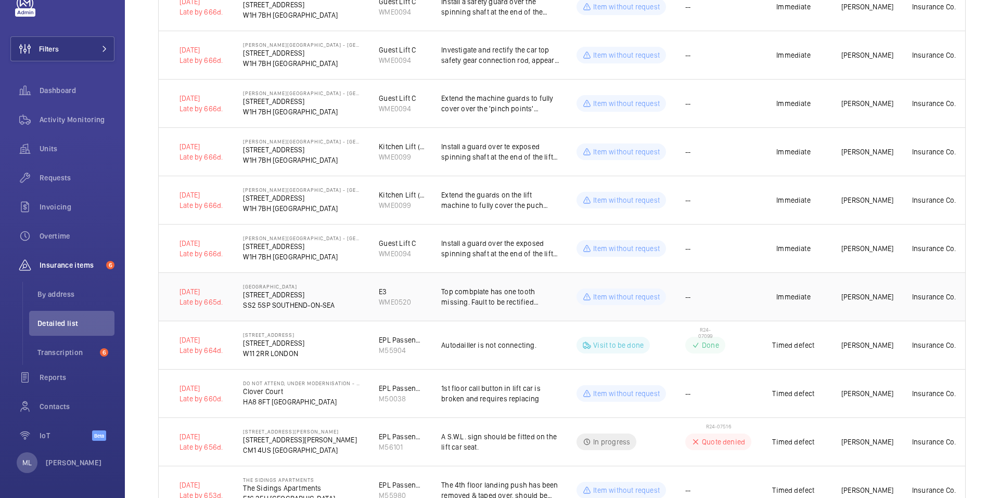
click at [785, 301] on p "Immediate" at bounding box center [793, 297] width 34 height 10
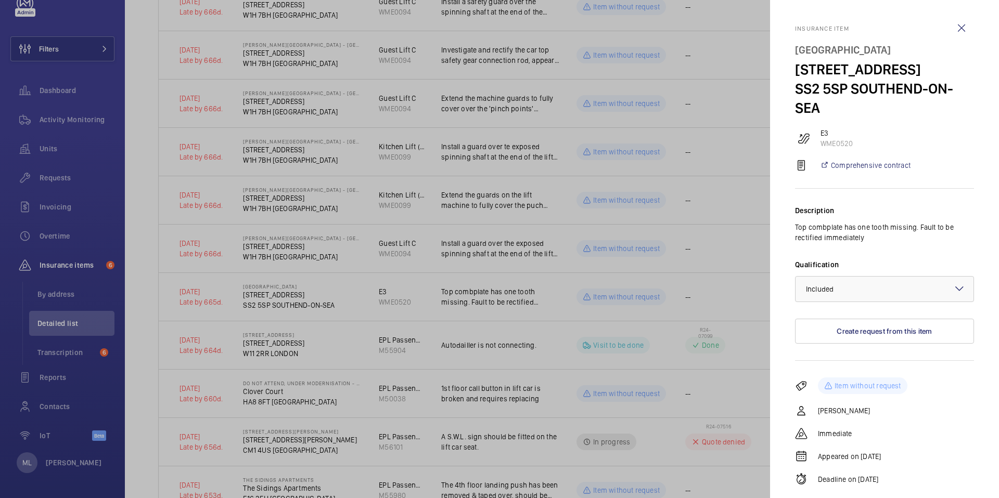
click at [752, 283] on div at bounding box center [499, 249] width 999 height 498
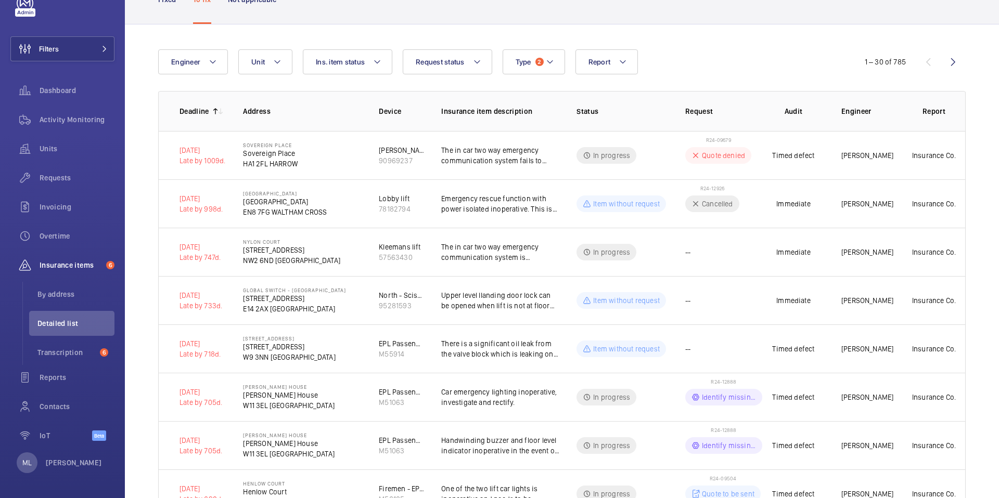
scroll to position [83, 0]
